Goal: Book appointment/travel/reservation

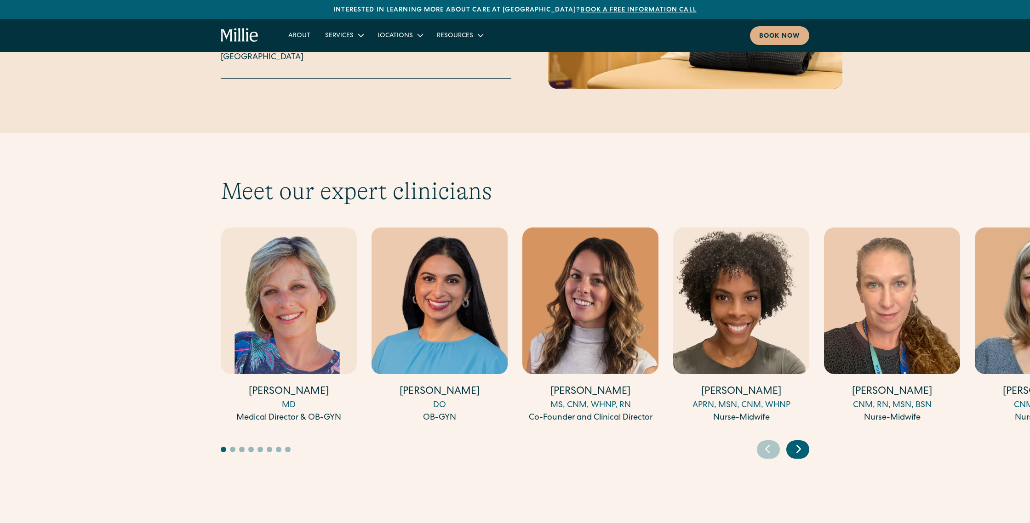
scroll to position [2409, 0]
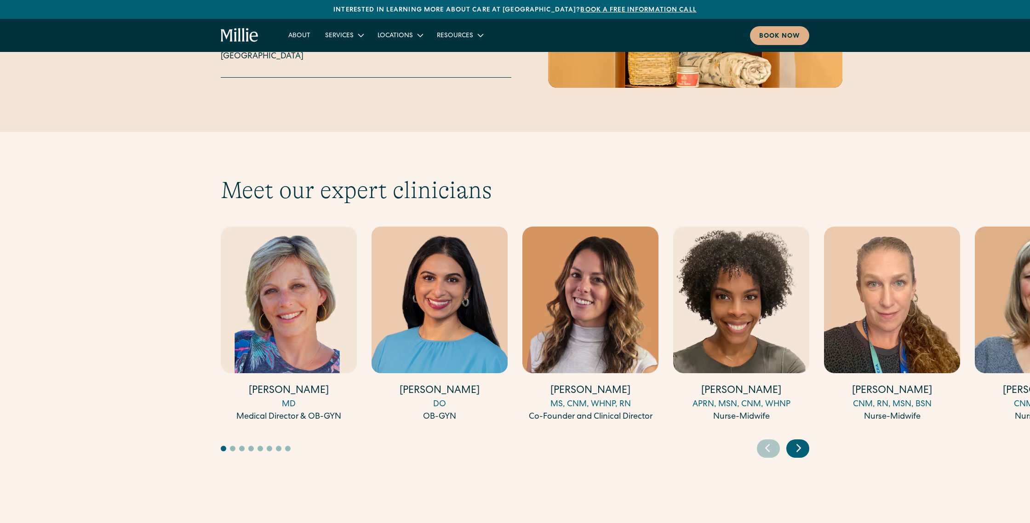
click at [795, 441] on icon "Next slide" at bounding box center [799, 448] width 14 height 14
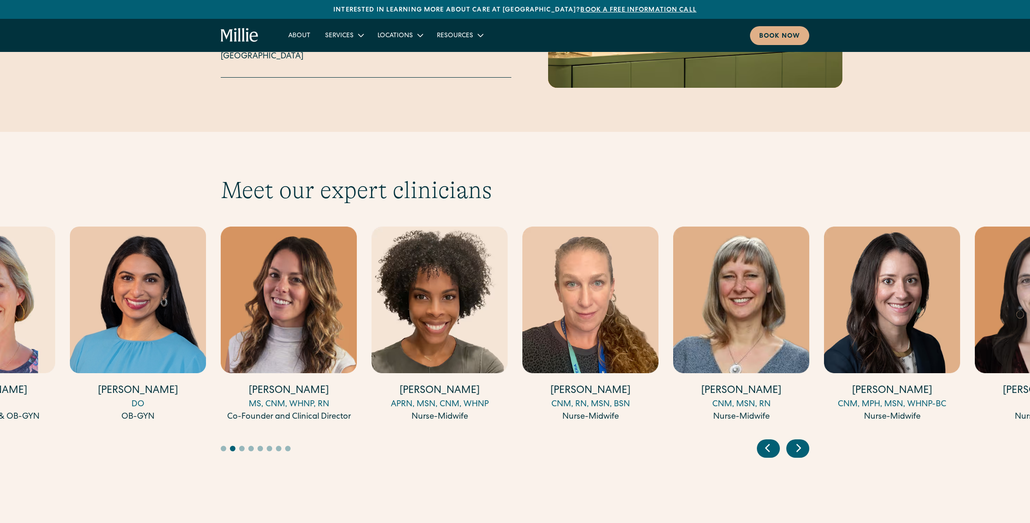
click at [798, 441] on icon "Next slide" at bounding box center [799, 448] width 14 height 14
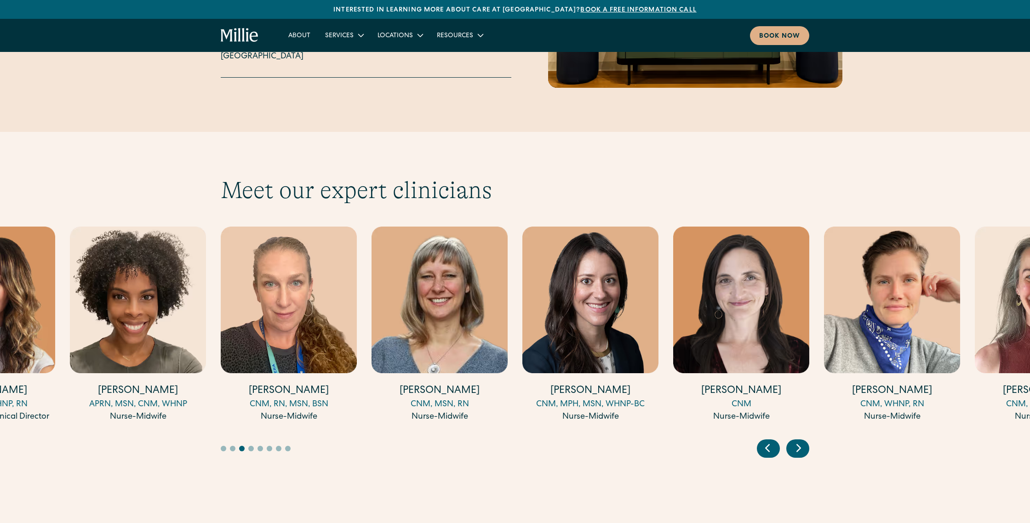
click at [798, 441] on icon "Next slide" at bounding box center [799, 448] width 14 height 14
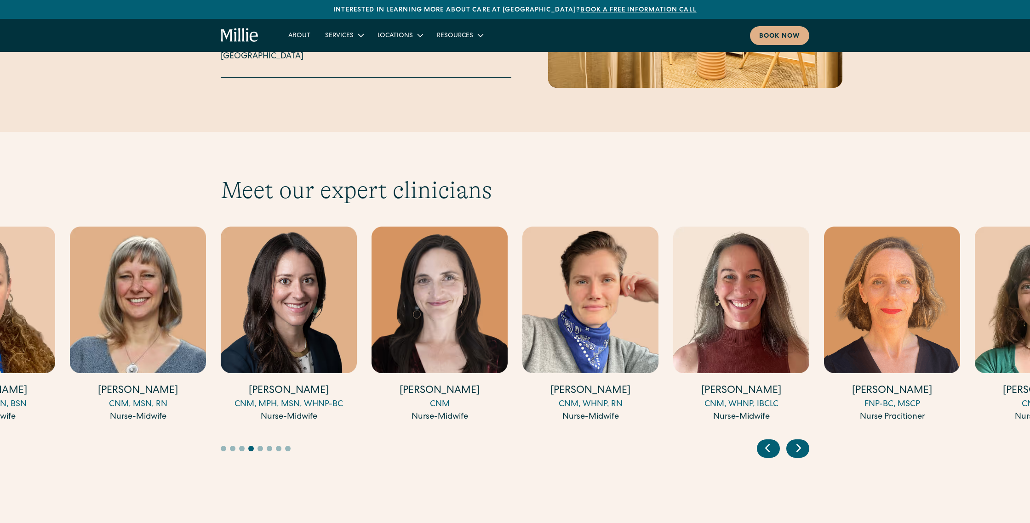
click at [798, 441] on icon "Next slide" at bounding box center [799, 448] width 14 height 14
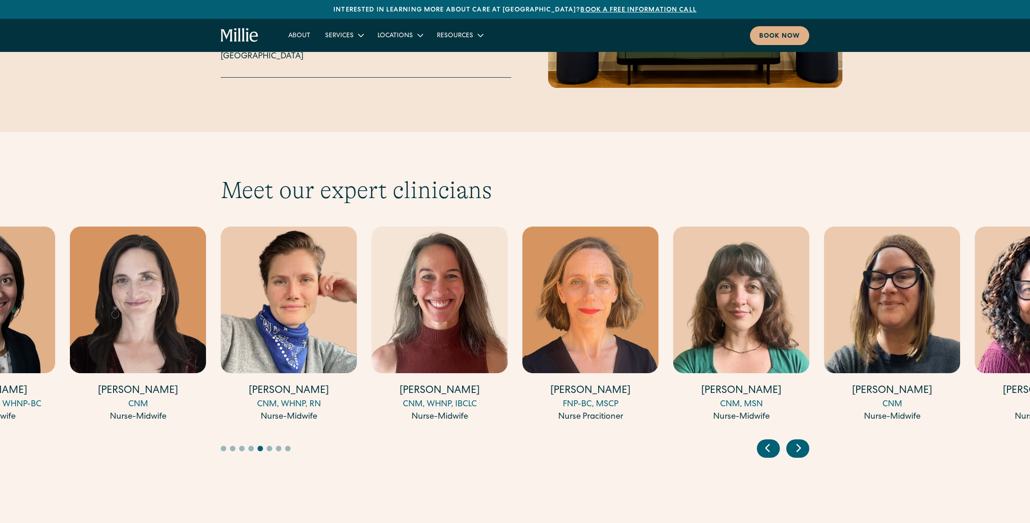
click at [600, 399] on div "FNP-BC, MSCP" at bounding box center [590, 405] width 136 height 12
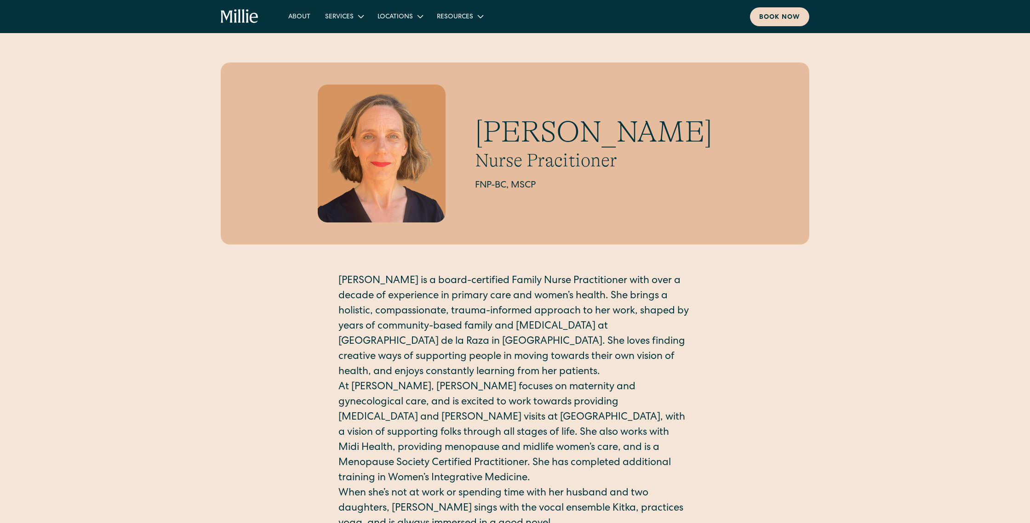
click at [776, 19] on div "Book now" at bounding box center [779, 18] width 41 height 10
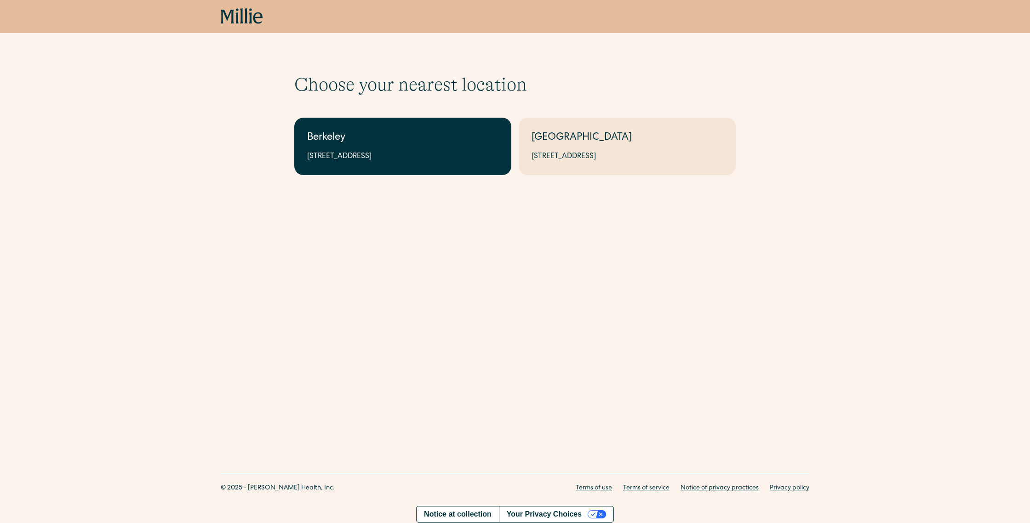
click at [420, 150] on link "Berkeley 2999 Regent St, Suite 524, Berkeley, CA 94705" at bounding box center [402, 146] width 217 height 57
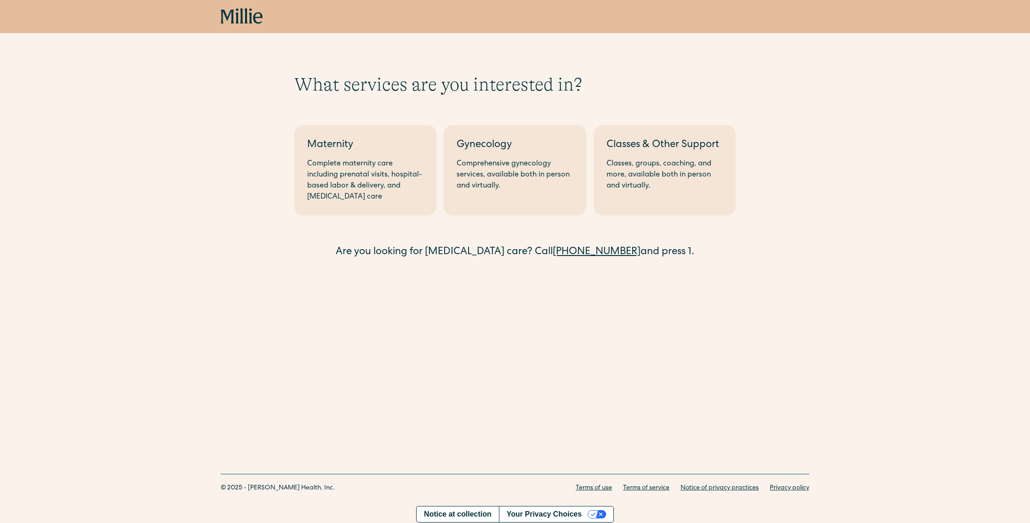
click at [728, 281] on div "What services are you interested in? Berkeley Maternity Complete maternity care…" at bounding box center [515, 152] width 1030 height 304
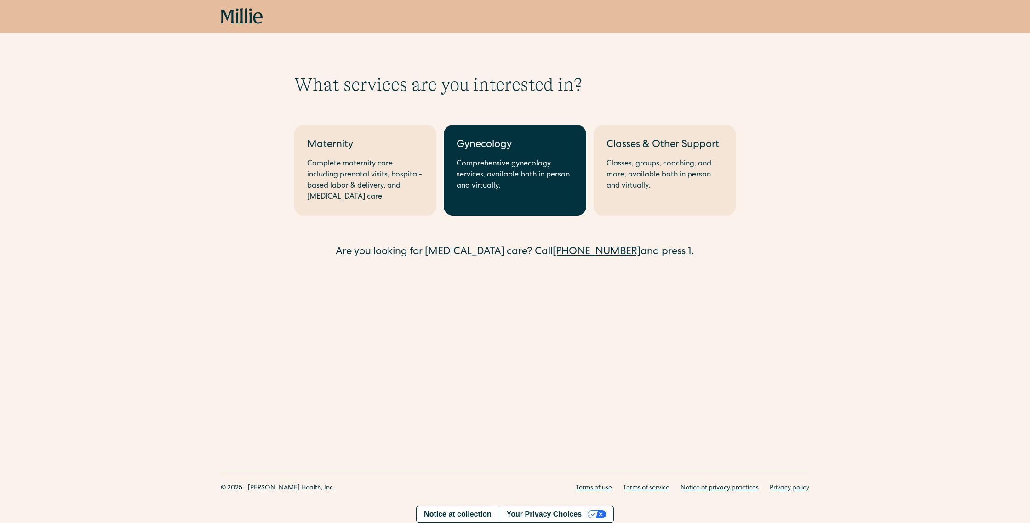
click at [483, 173] on div "Comprehensive gynecology services, available both in person and virtually." at bounding box center [514, 175] width 116 height 33
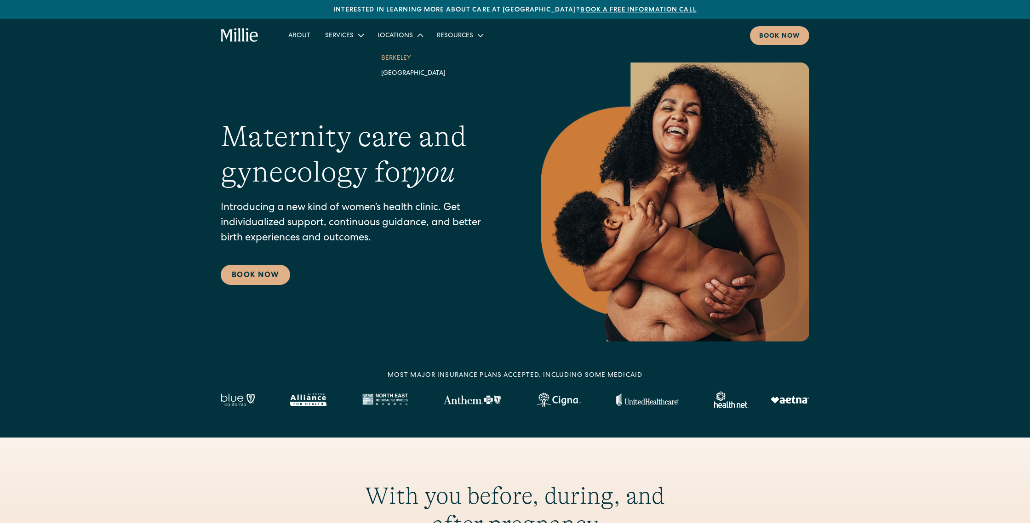
click at [385, 57] on link "Berkeley" at bounding box center [413, 57] width 79 height 15
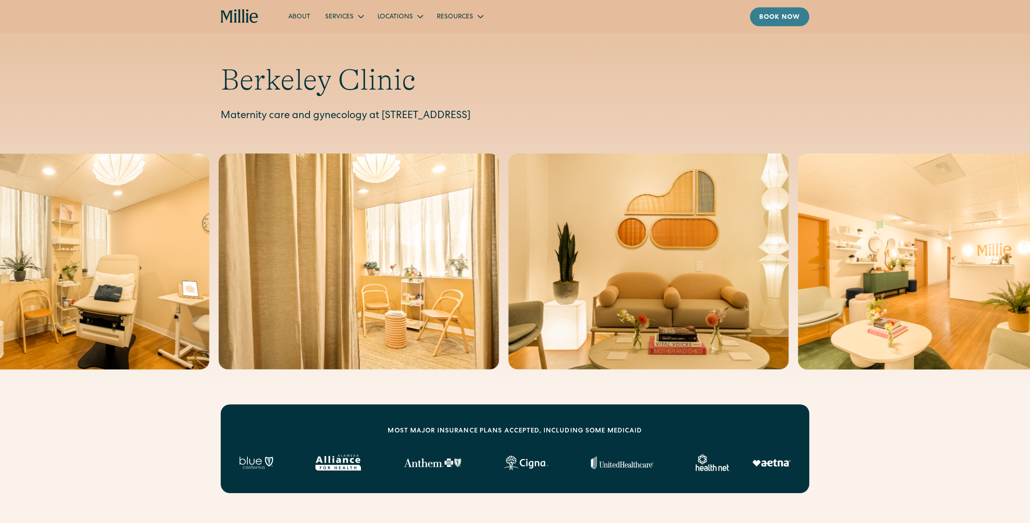
click at [777, 15] on div "Book now" at bounding box center [779, 18] width 41 height 10
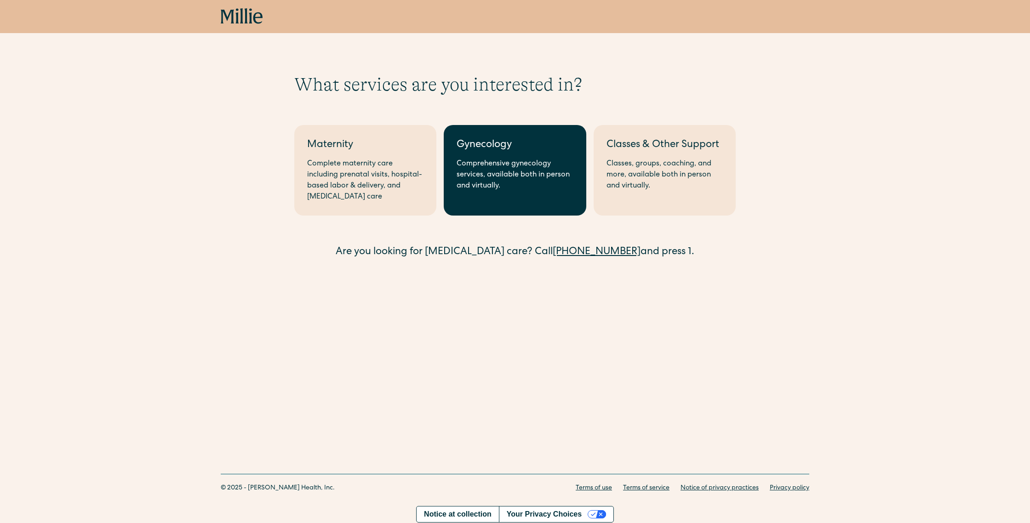
click at [484, 141] on div "Gynecology" at bounding box center [514, 145] width 116 height 15
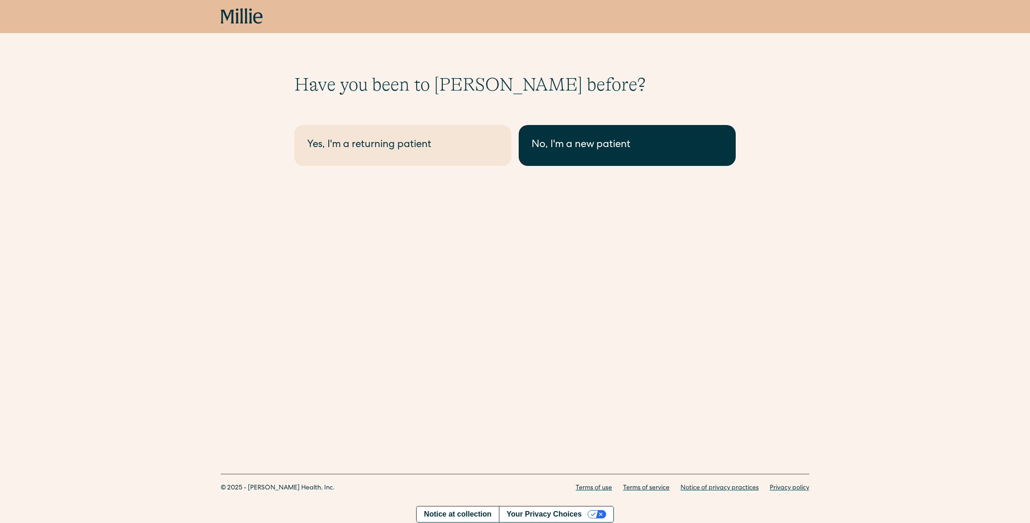
click at [558, 149] on div "No, I'm a new patient" at bounding box center [626, 145] width 191 height 15
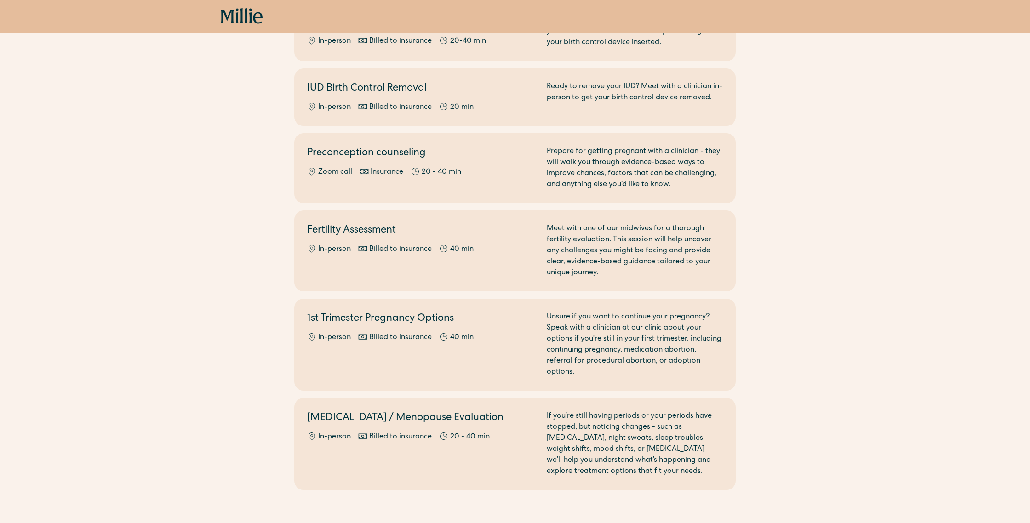
scroll to position [552, 0]
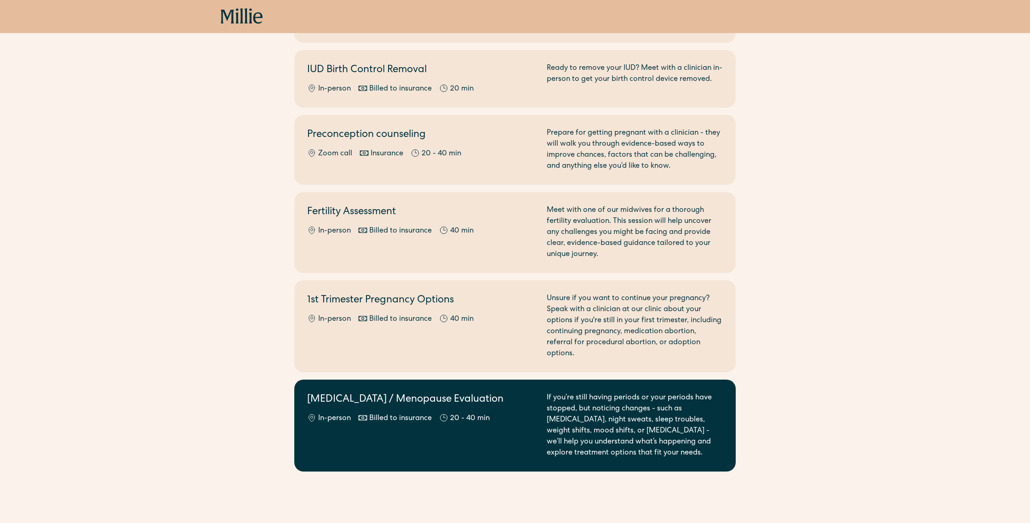
click at [605, 394] on div "If you’re still having periods or your periods have stopped, but noticing chang…" at bounding box center [635, 426] width 176 height 66
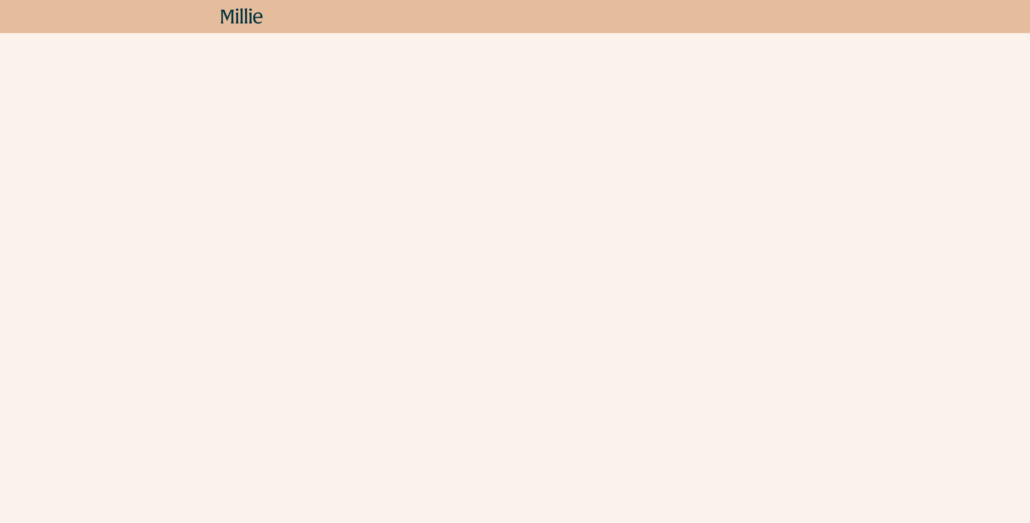
scroll to position [460, 0]
click at [857, 234] on div "Schedule your appointment [MEDICAL_DATA] and menopause can affect nearly every …" at bounding box center [515, 445] width 1030 height 1662
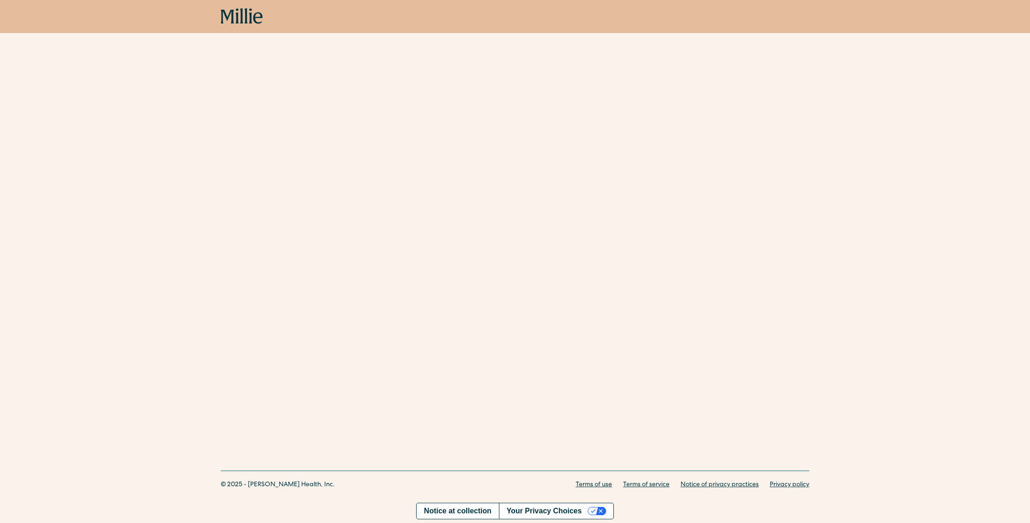
scroll to position [269, 0]
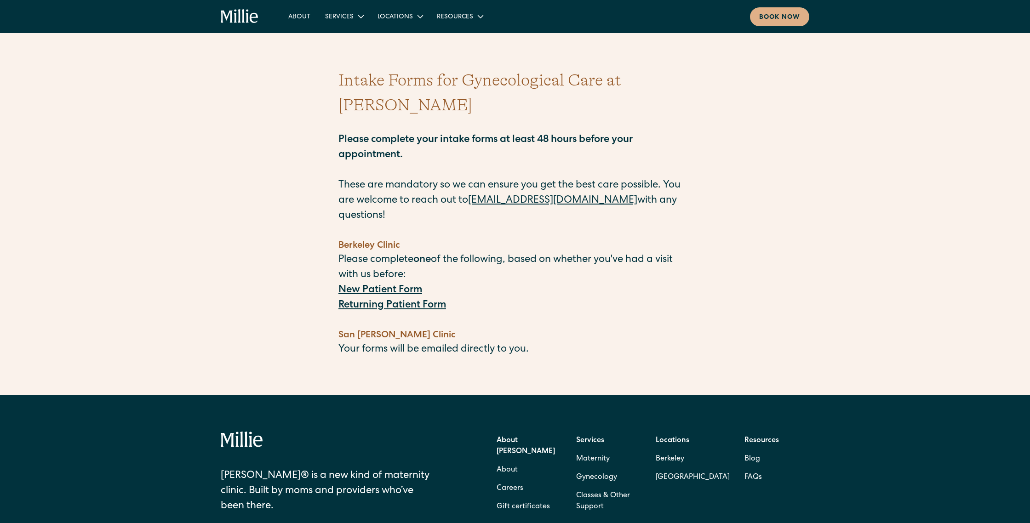
click at [399, 285] on strong "New Patient Form" at bounding box center [380, 290] width 84 height 10
